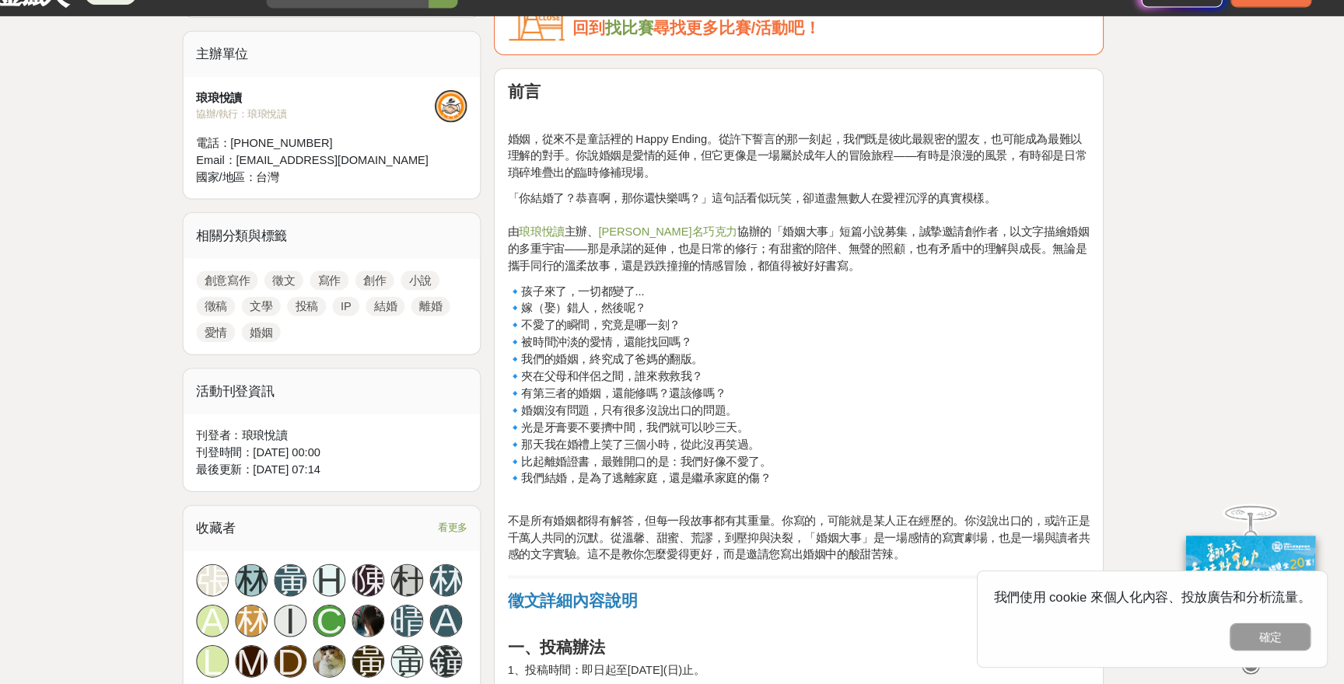
scroll to position [518, 0]
